Goal: Find specific page/section: Find specific page/section

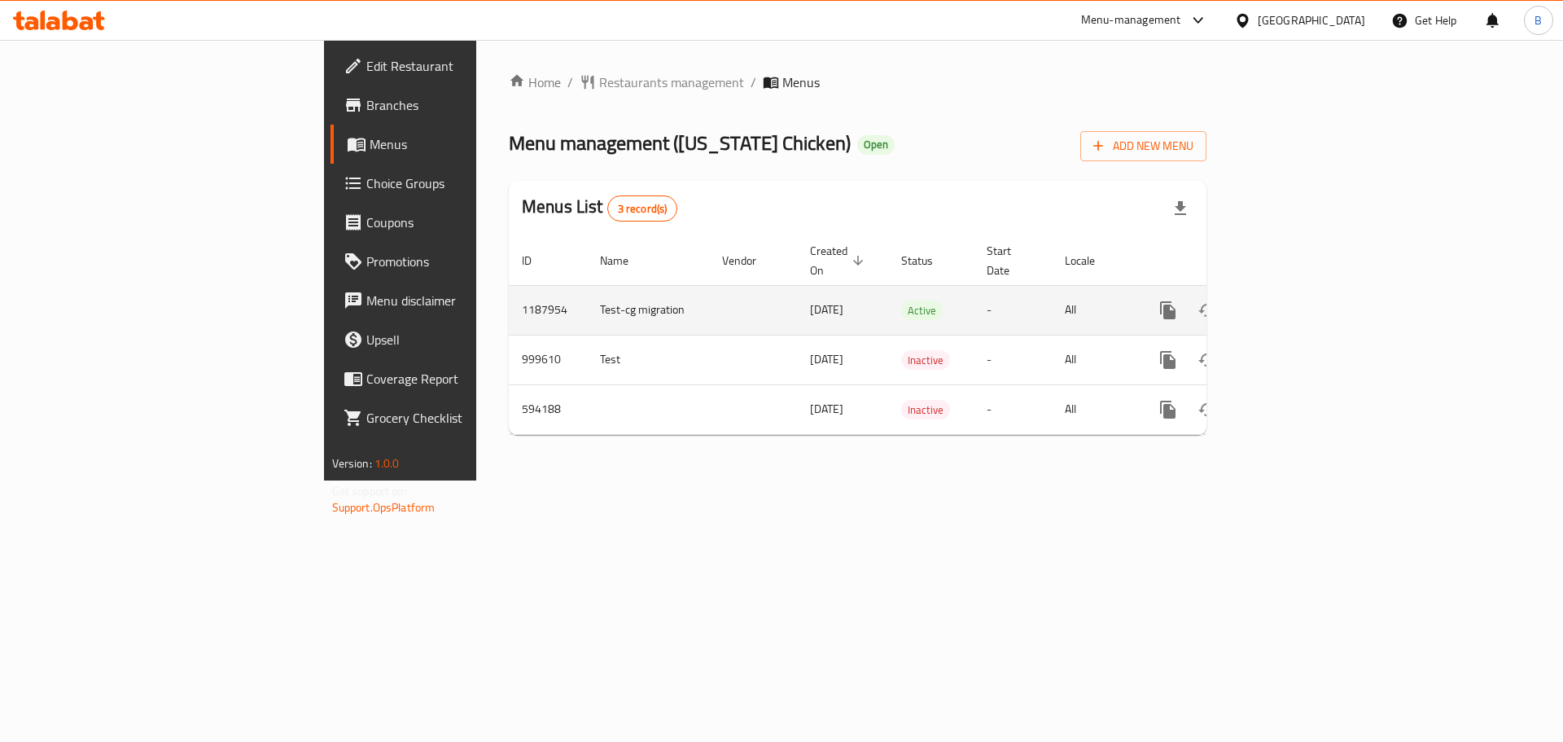
click at [1295, 300] on icon "enhanced table" at bounding box center [1286, 310] width 20 height 20
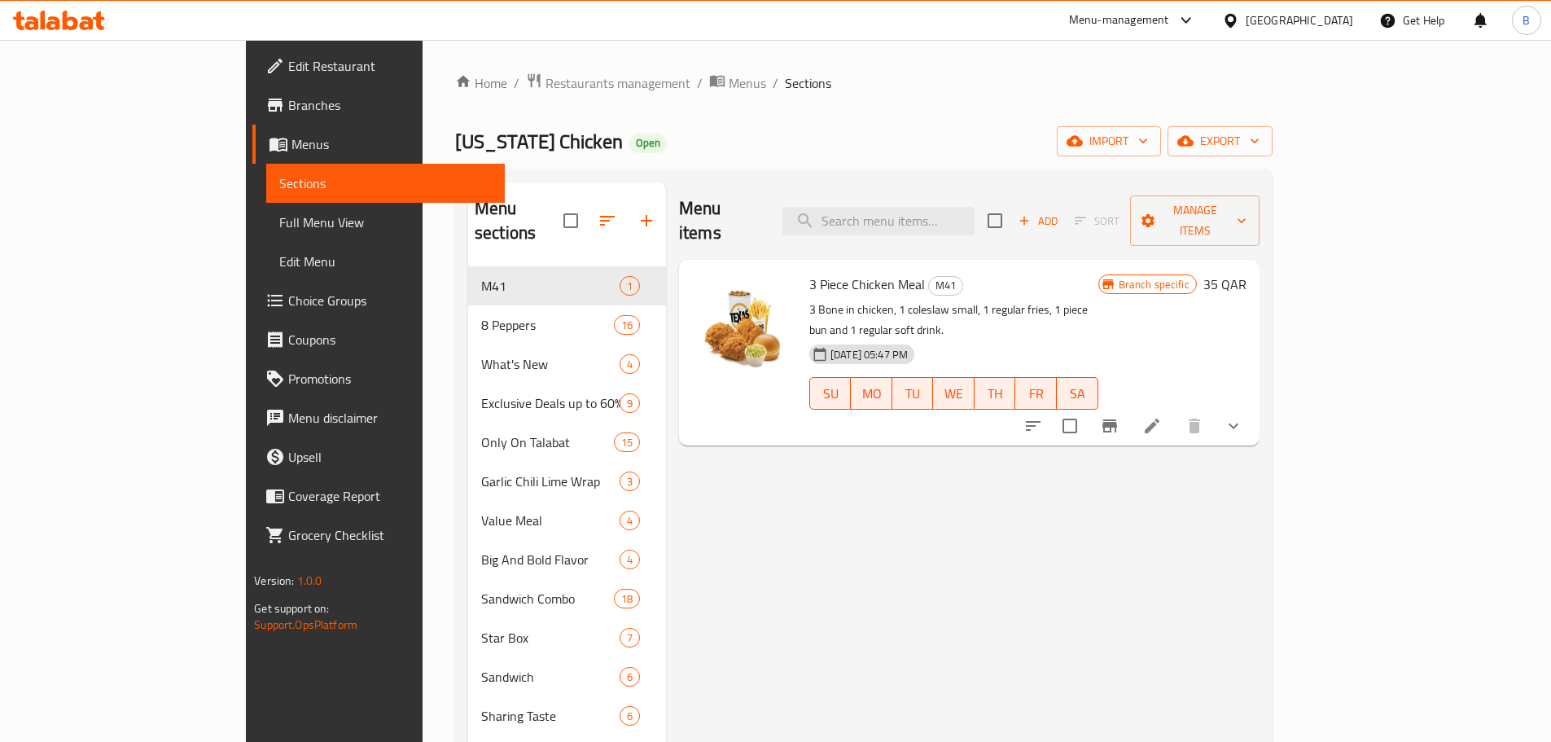
click at [840, 272] on span "3 Piece Chicken Meal" at bounding box center [867, 284] width 116 height 24
copy h6 "3 Piece Chicken Meal"
click at [546, 89] on span "Restaurants management" at bounding box center [618, 83] width 145 height 20
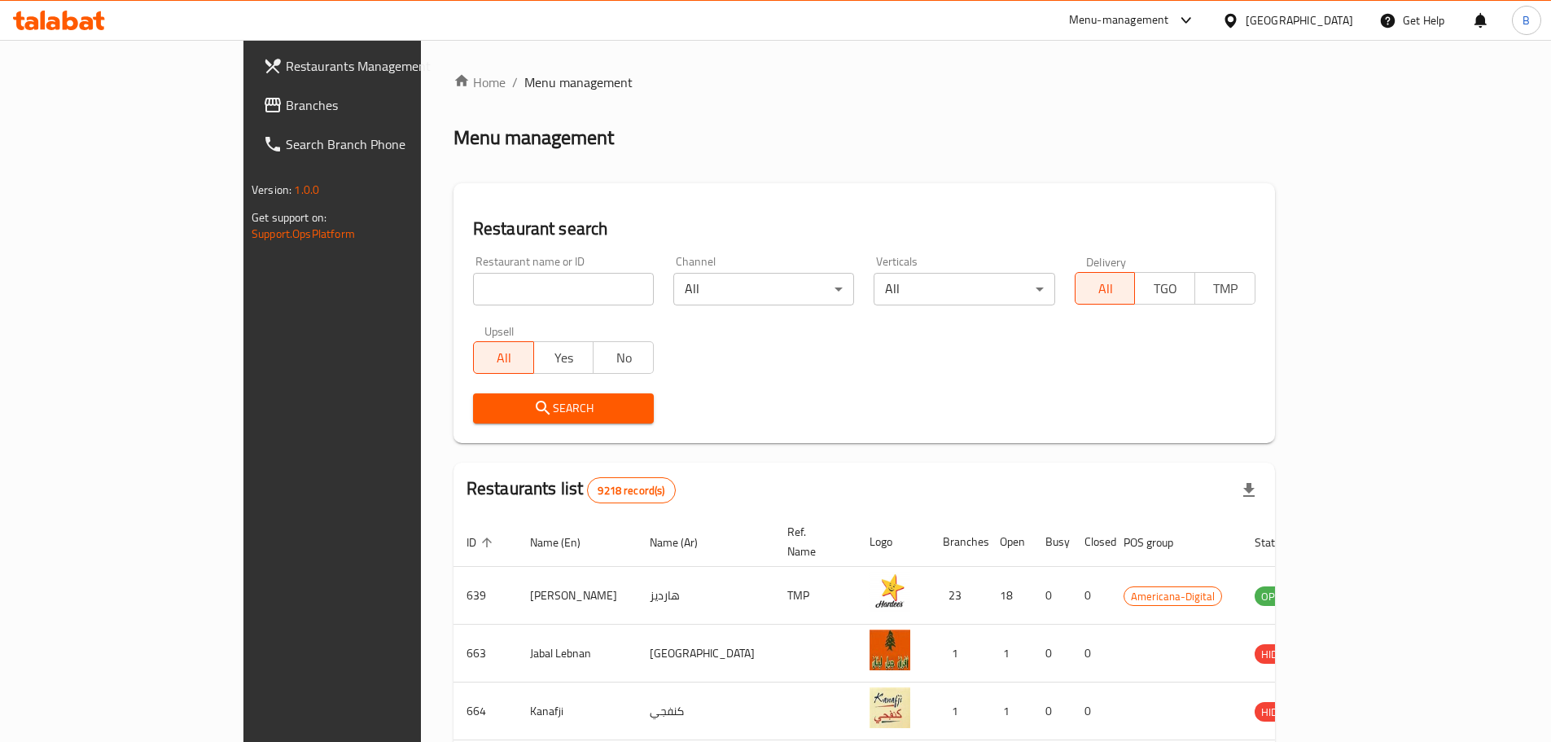
click at [473, 286] on input "search" at bounding box center [563, 289] width 181 height 33
type input "jollibee"
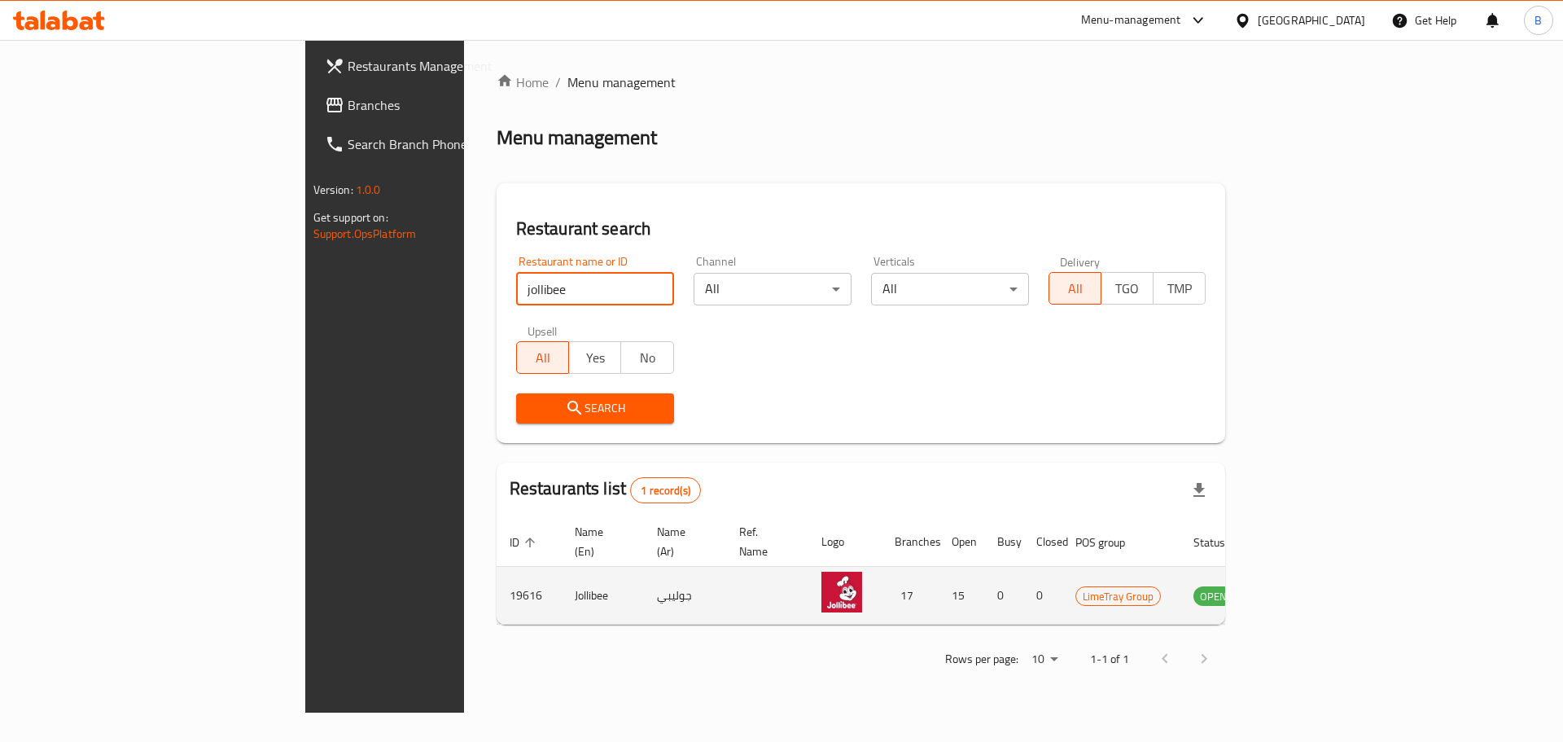
click at [1299, 586] on icon "enhanced table" at bounding box center [1289, 595] width 20 height 20
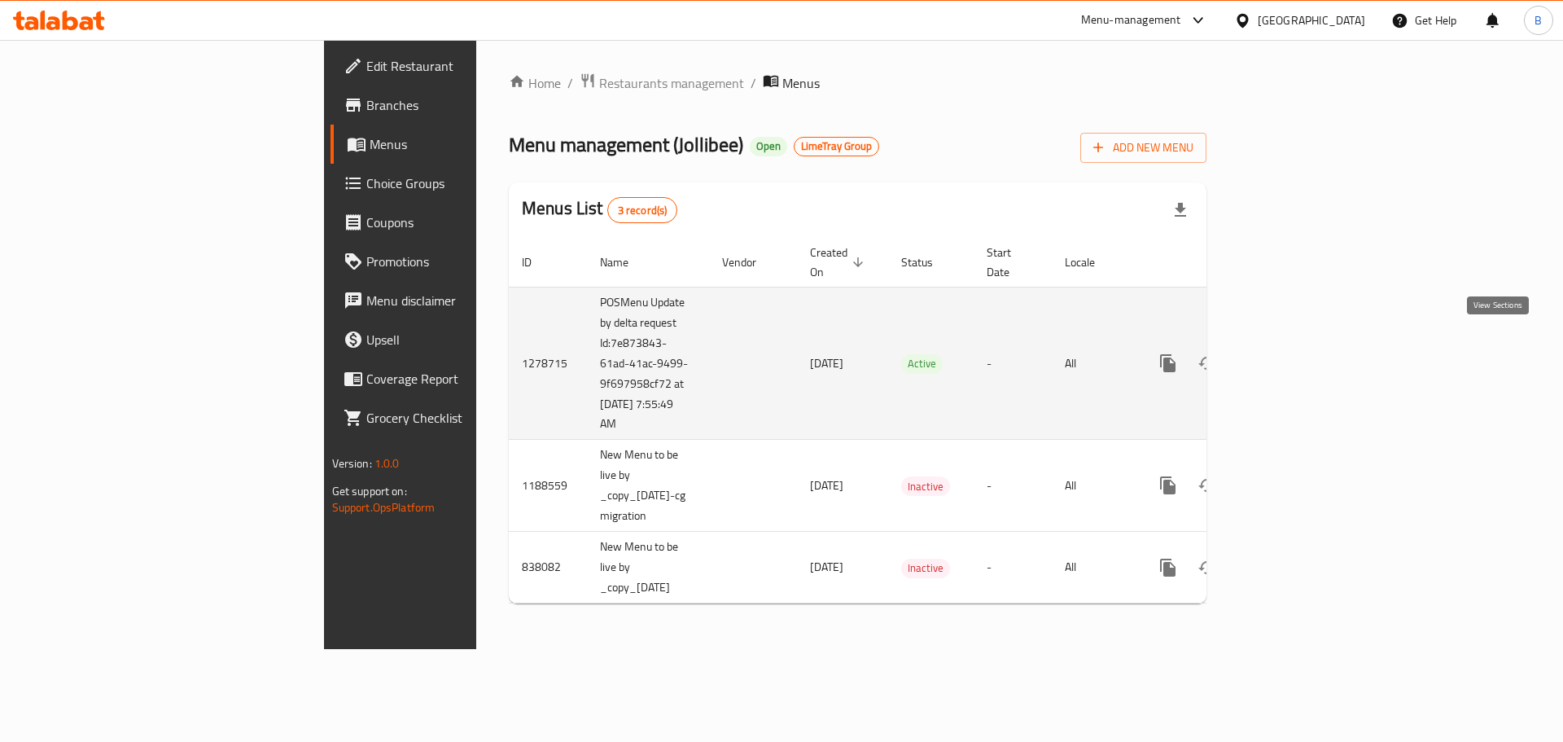
click at [1295, 353] on icon "enhanced table" at bounding box center [1286, 363] width 20 height 20
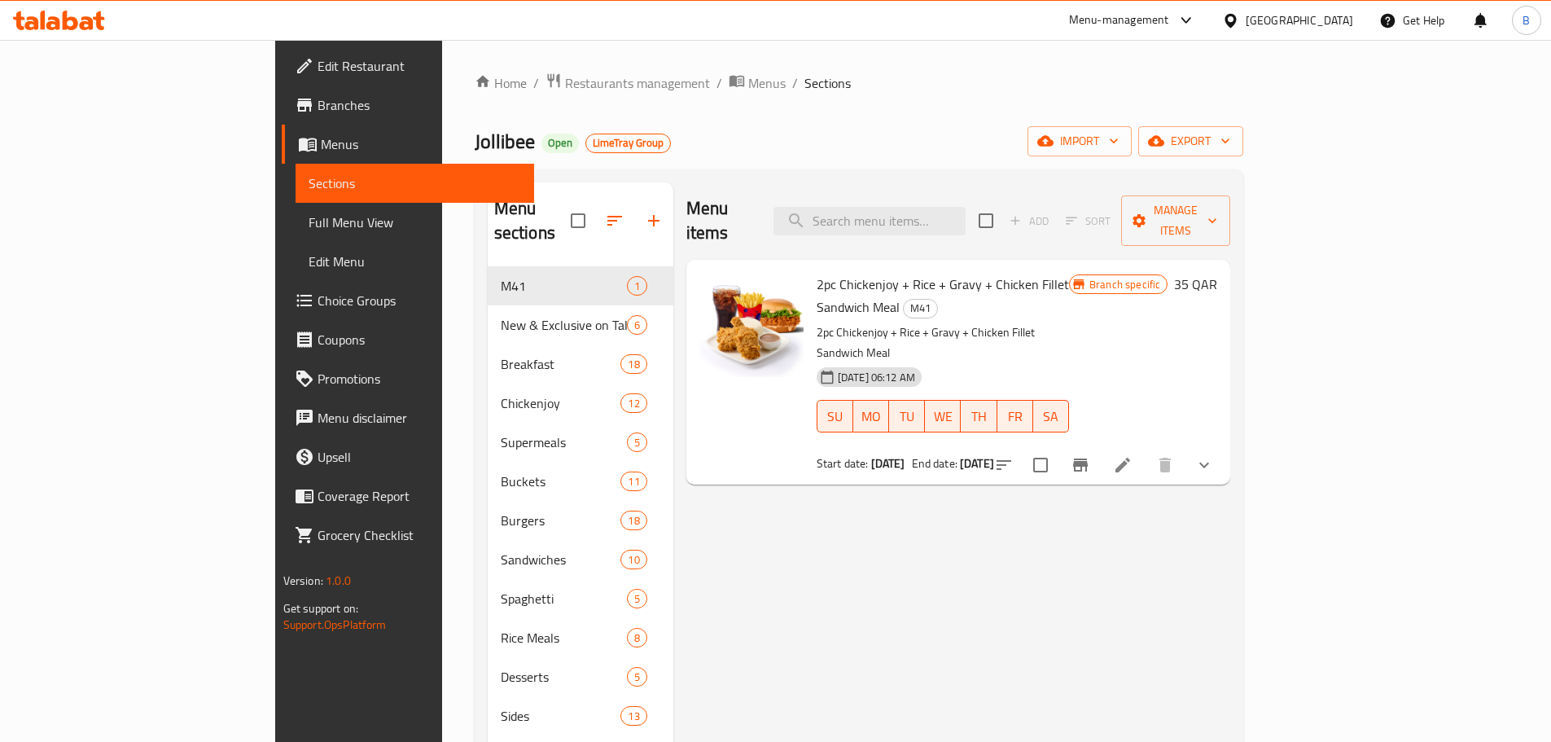
click at [986, 272] on span "2pc Chickenjoy + Rice + Gravy + Chicken Fillet Sandwich Meal" at bounding box center [943, 295] width 252 height 47
copy h6 "2pc Chickenjoy + Rice + Gravy + Chicken Fillet Sandwich Meal"
click at [565, 77] on span "Restaurants management" at bounding box center [637, 83] width 145 height 20
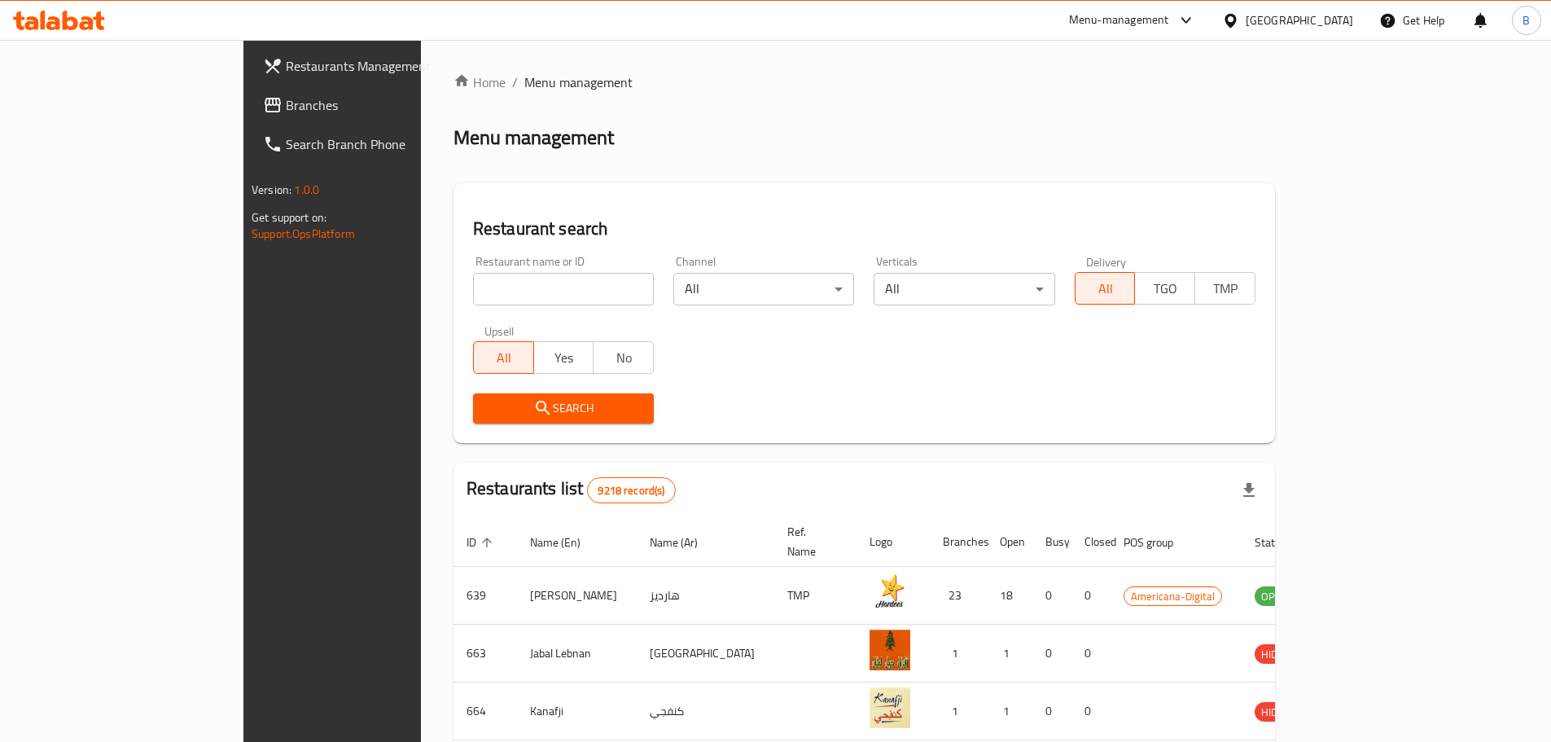
click at [538, 283] on input "search" at bounding box center [563, 289] width 181 height 33
type input "[GEOGRAPHIC_DATA]"
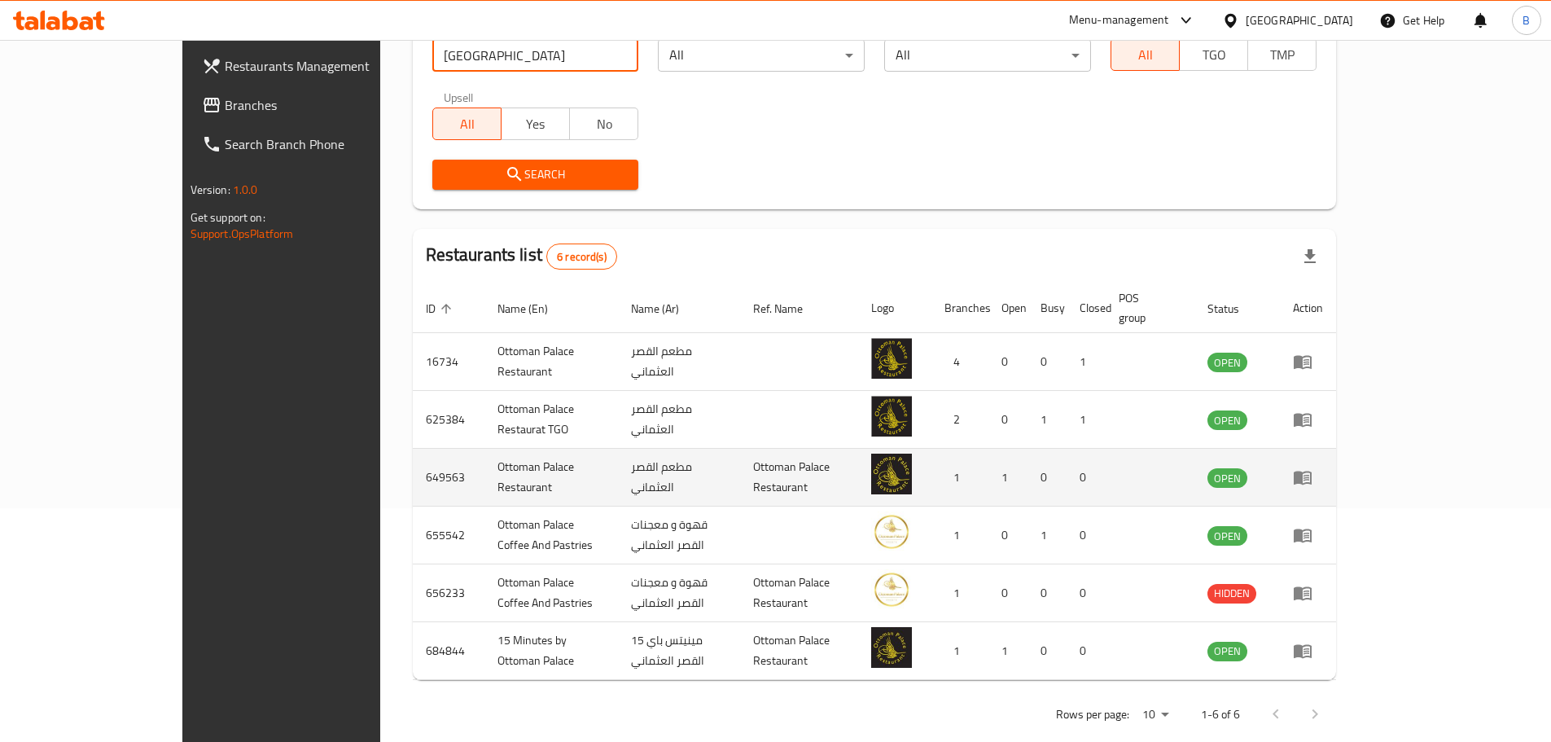
scroll to position [242, 0]
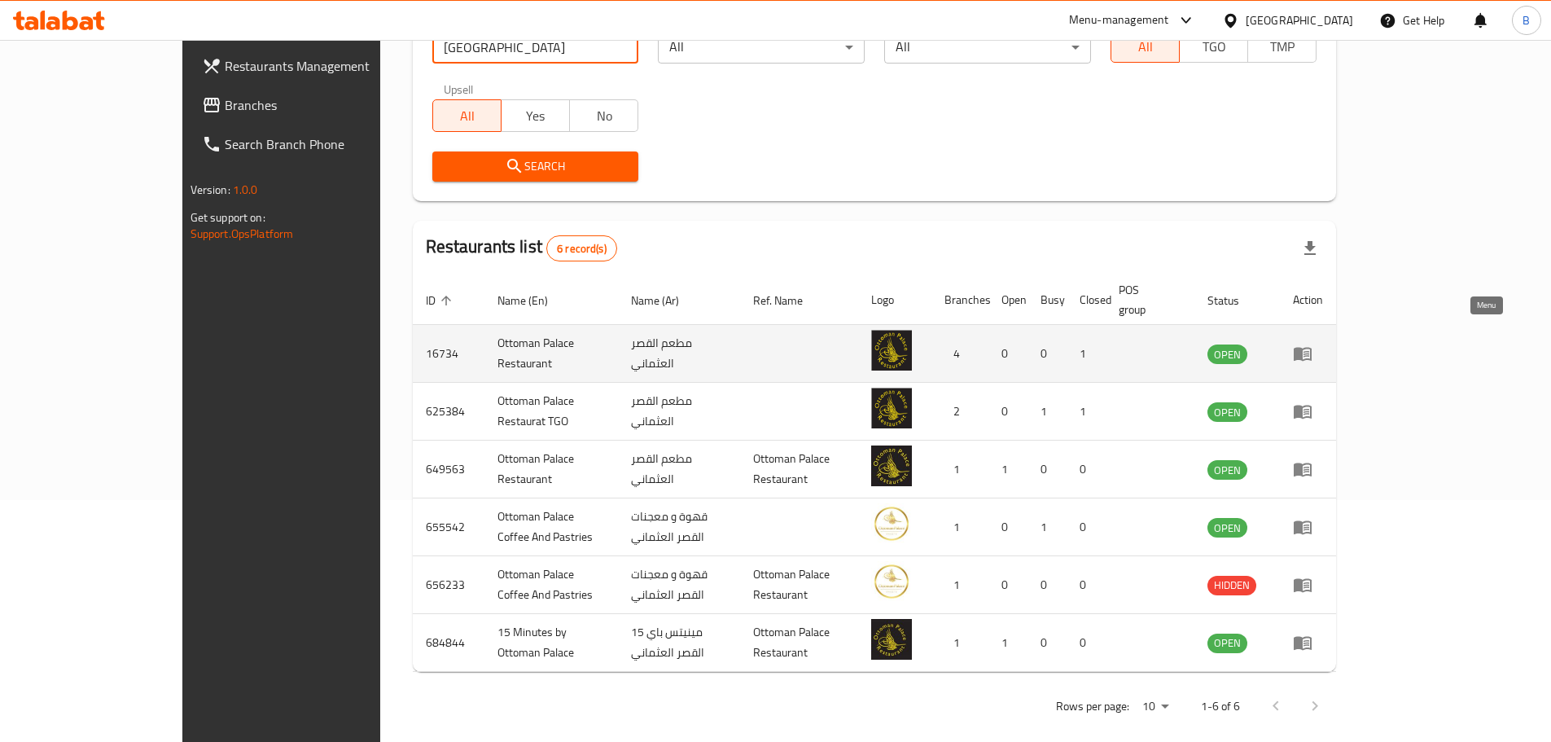
click at [1312, 348] on icon "enhanced table" at bounding box center [1303, 355] width 18 height 14
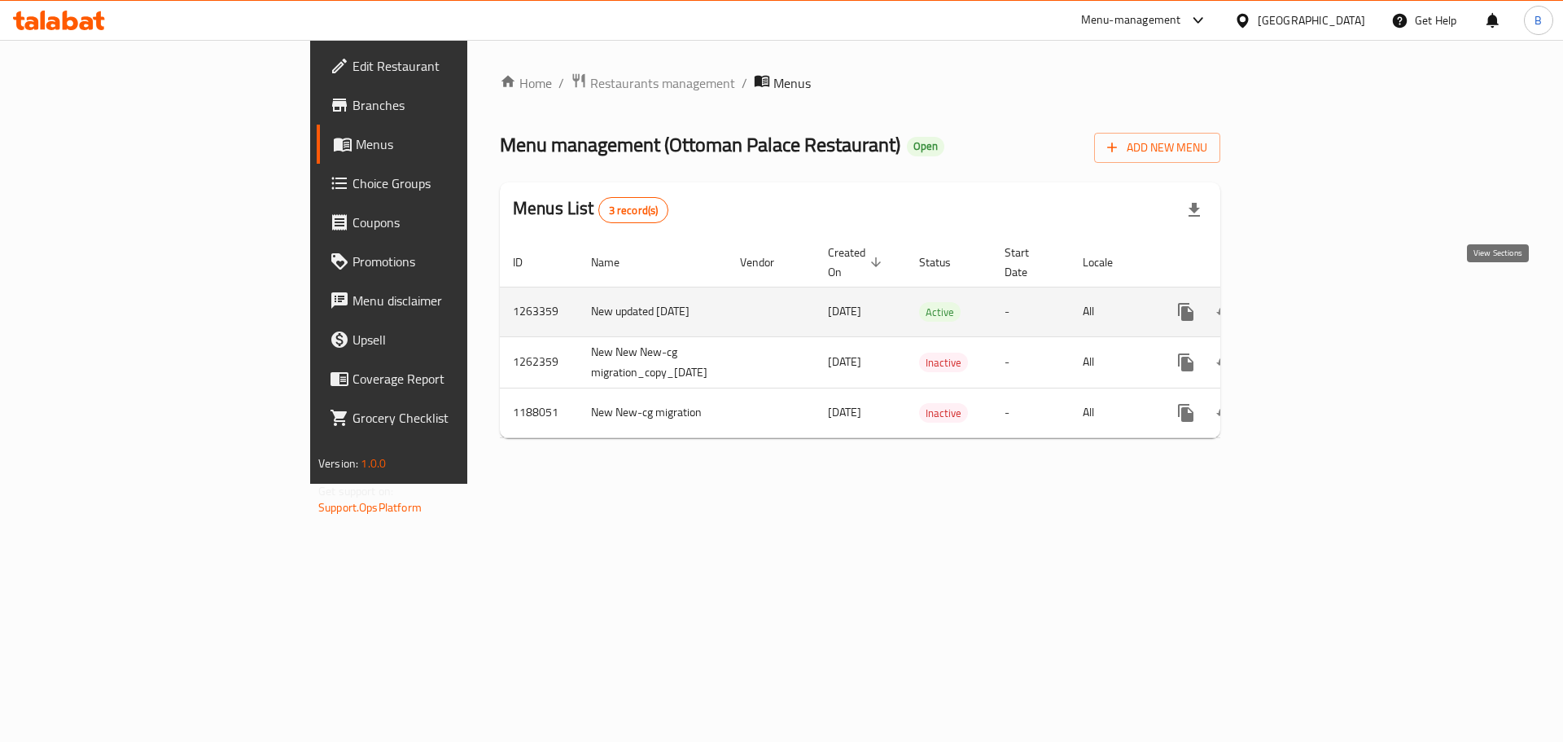
click at [1323, 306] on link "enhanced table" at bounding box center [1303, 311] width 39 height 39
